Goal: Task Accomplishment & Management: Use online tool/utility

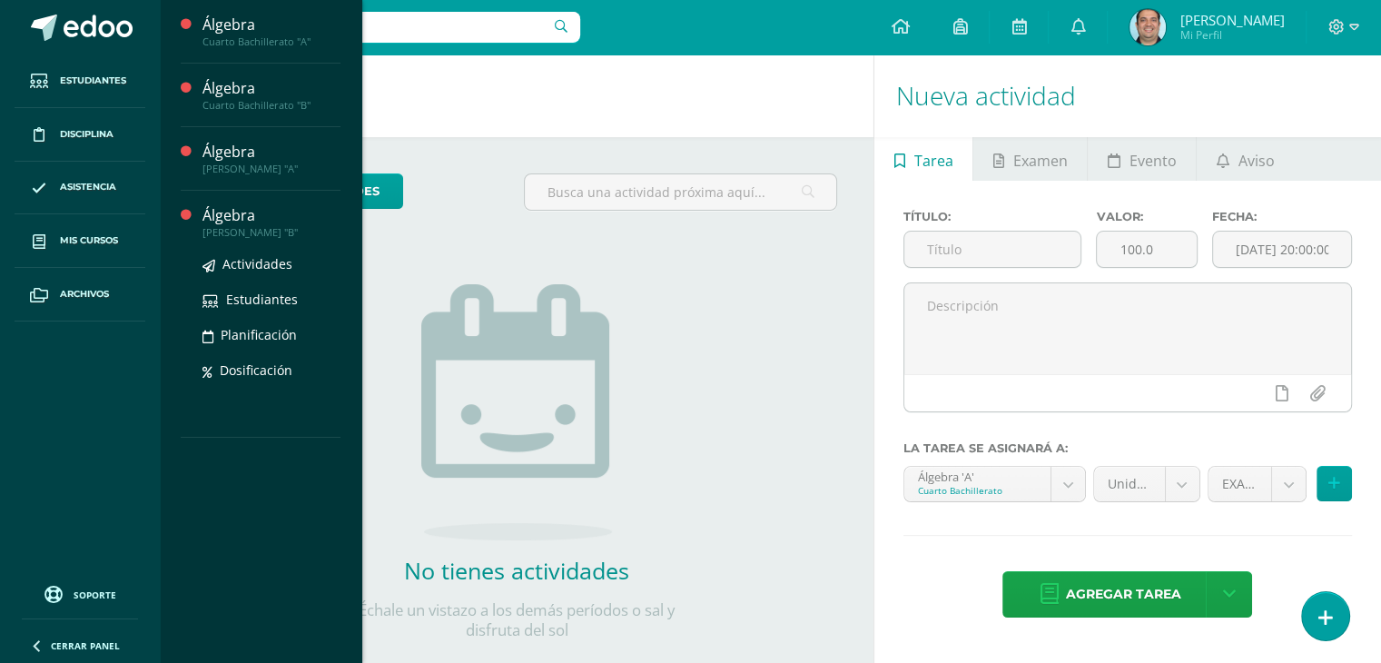
click at [237, 219] on div "Álgebra" at bounding box center [271, 215] width 138 height 21
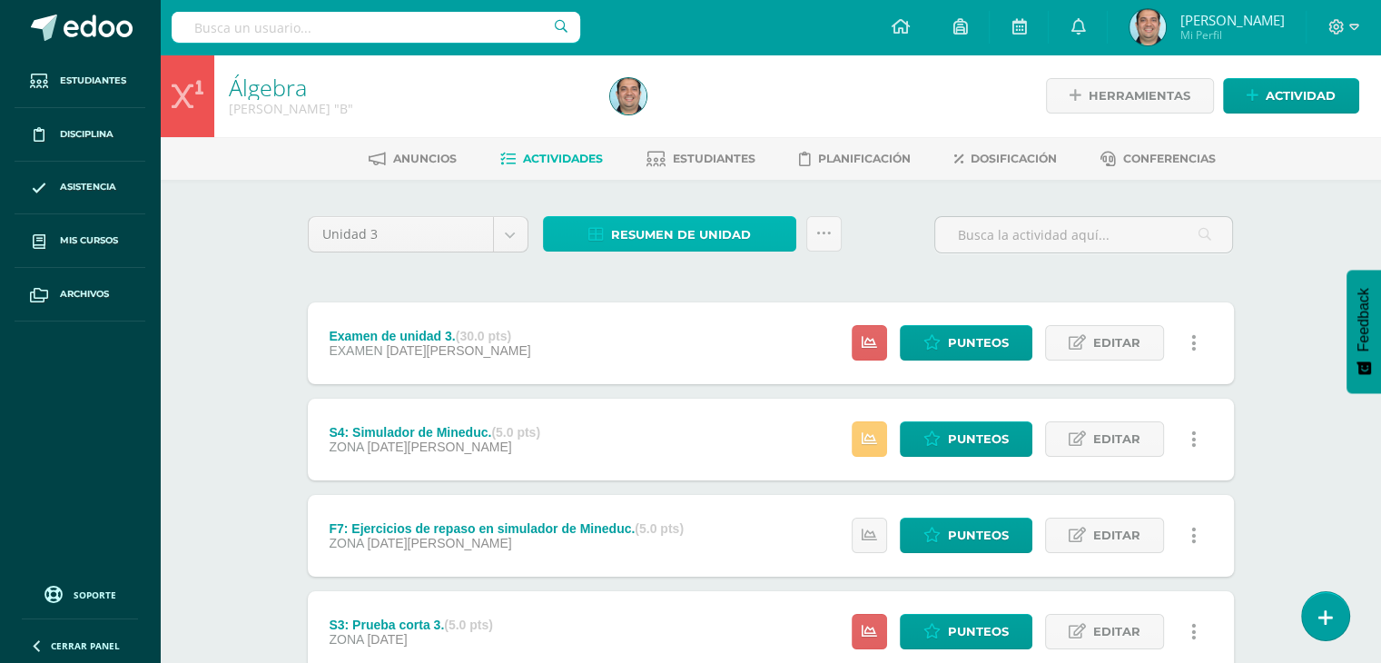
click at [694, 228] on span "Resumen de unidad" at bounding box center [681, 235] width 140 height 34
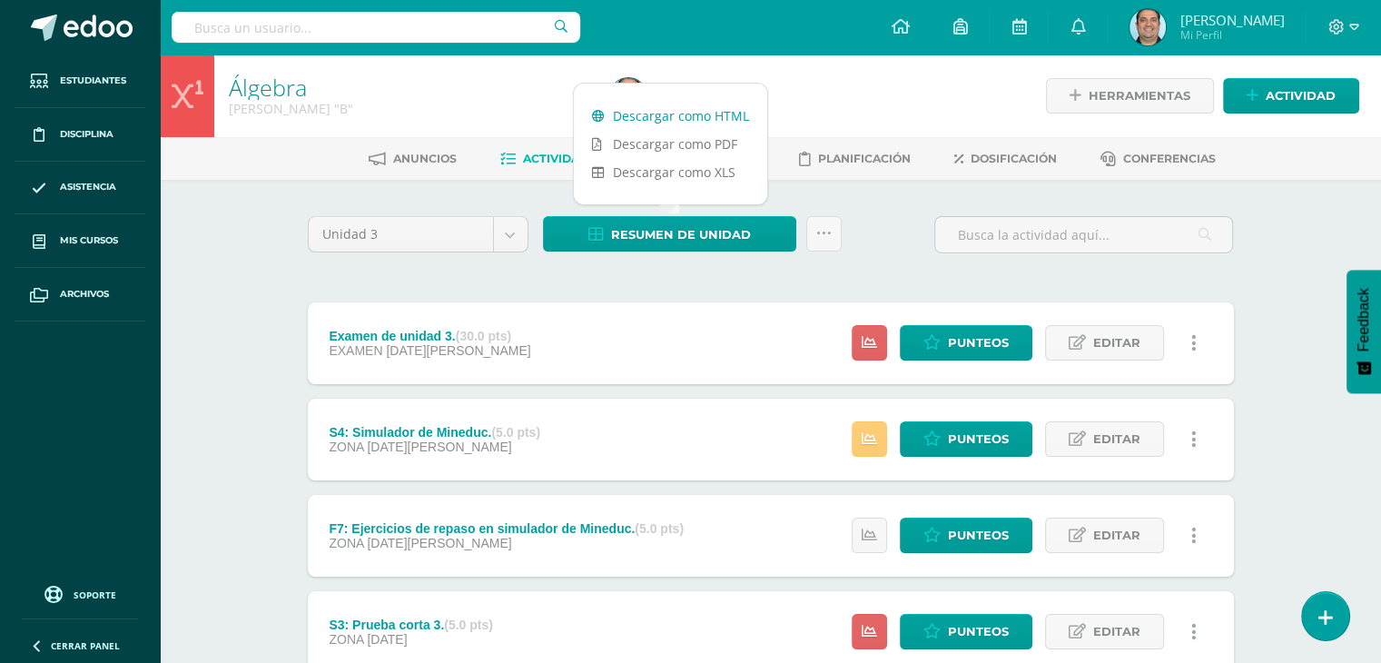
click at [679, 116] on link "Descargar como HTML" at bounding box center [670, 116] width 193 height 28
click at [887, 253] on div "Unidad 3 Unidad 1 Unidad 2 Unidad 3 Resumen de unidad Subir actividades en masa…" at bounding box center [771, 242] width 941 height 52
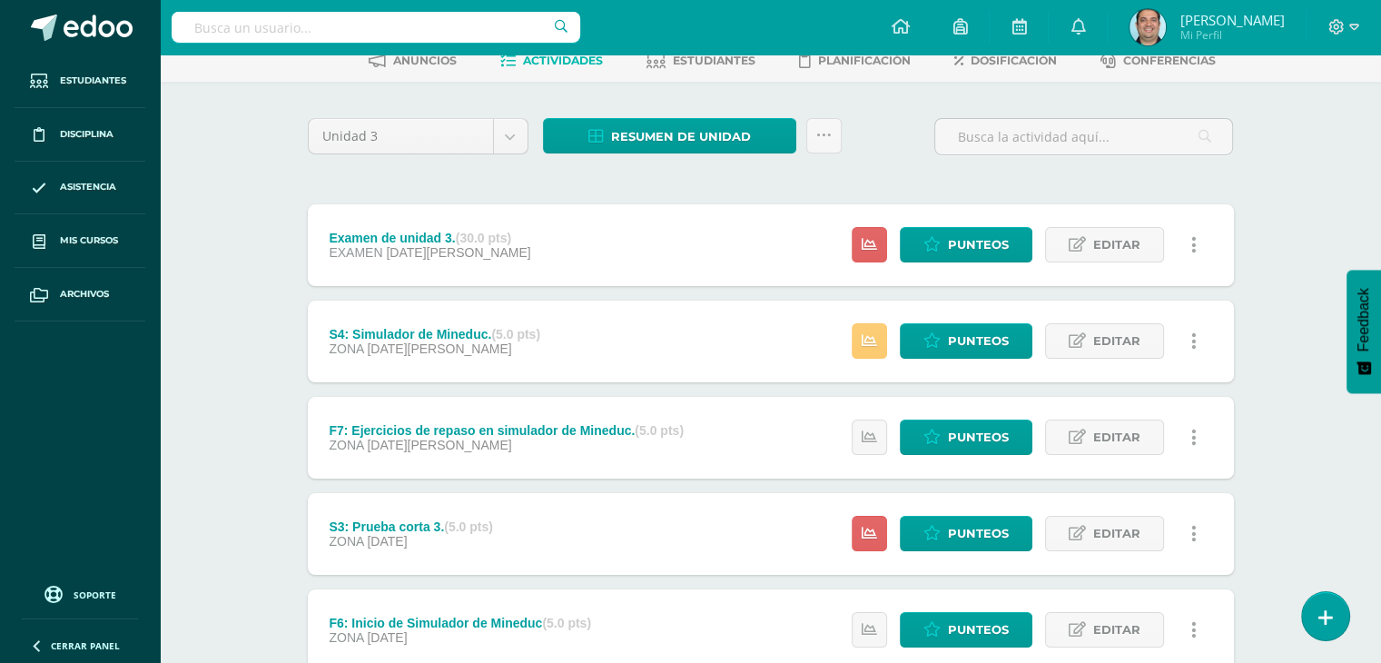
scroll to position [66, 0]
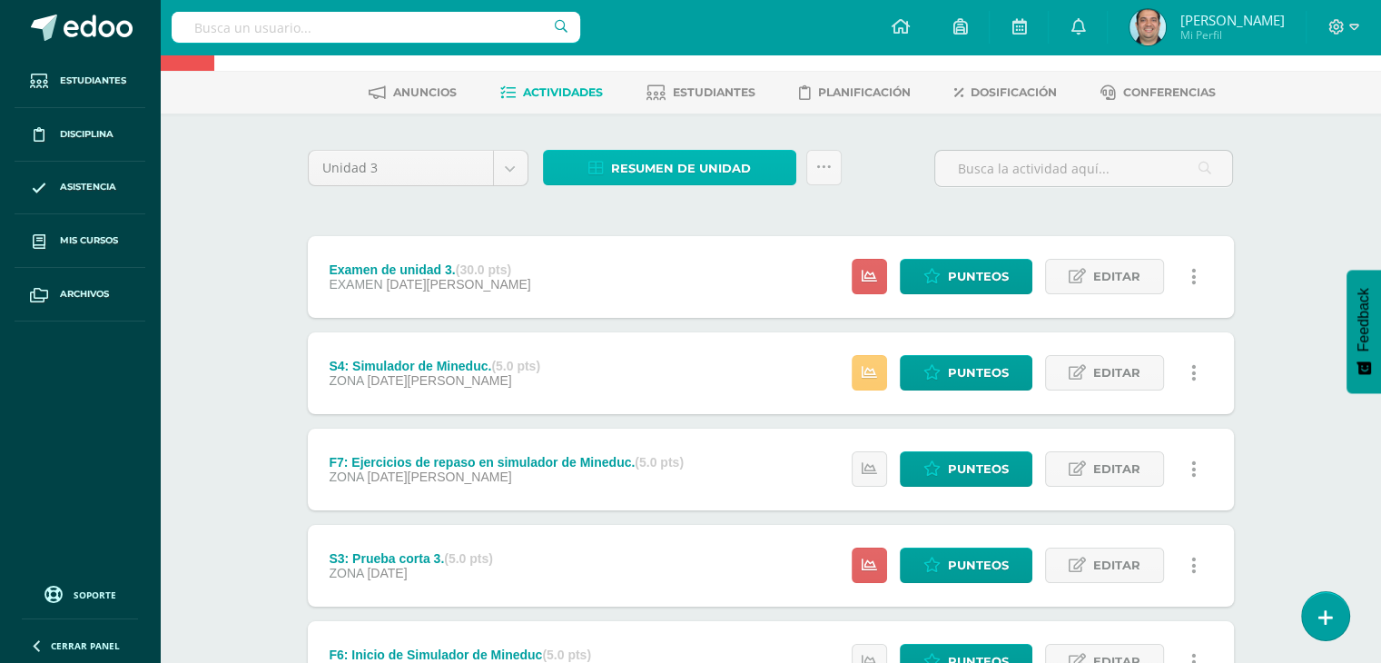
click at [729, 163] on span "Resumen de unidad" at bounding box center [681, 169] width 140 height 34
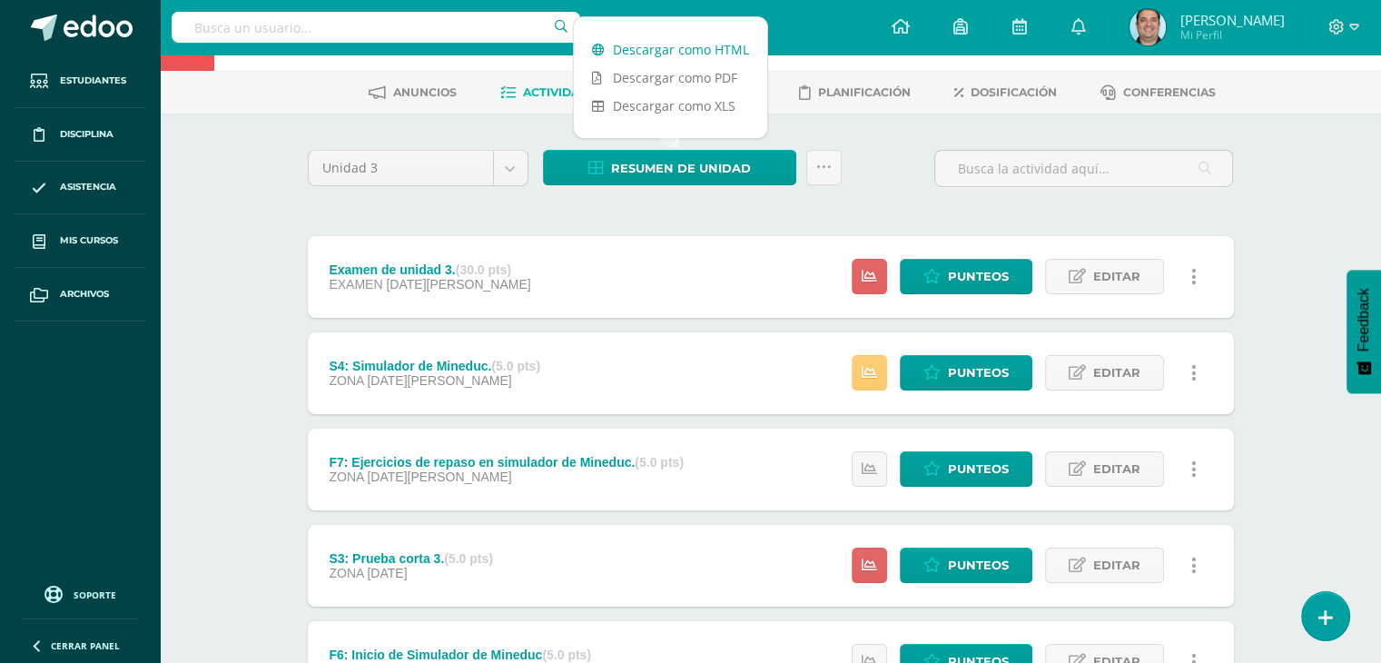
click at [661, 52] on link "Descargar como HTML" at bounding box center [670, 49] width 193 height 28
click at [835, 23] on div "Configuración Cerrar sesión Raúl Mi Perfil Avisos 25 avisos sin leer Avisos Raú…" at bounding box center [770, 27] width 1221 height 54
